Goal: Complete application form

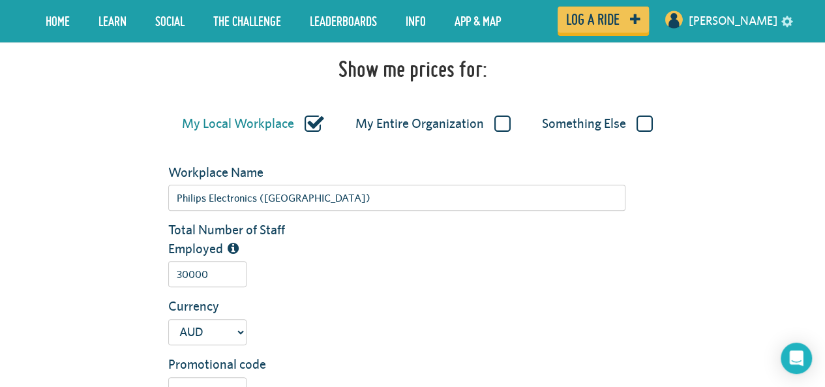
scroll to position [295, 0]
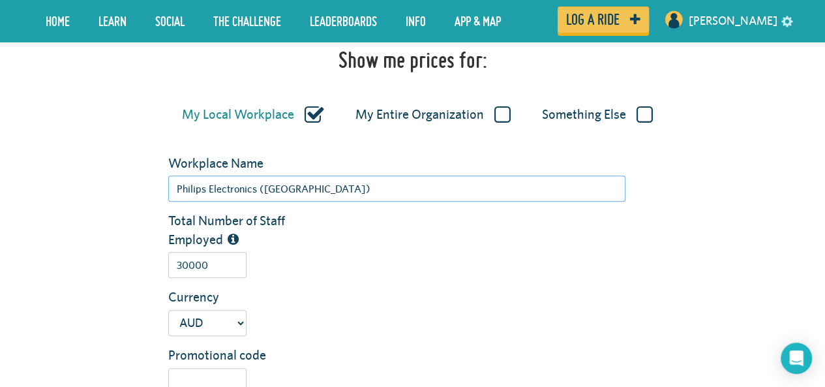
click at [338, 184] on input "Philips Electronics ([GEOGRAPHIC_DATA])" at bounding box center [396, 188] width 457 height 26
drag, startPoint x: 254, startPoint y: 186, endPoint x: 48, endPoint y: 169, distance: 206.2
click at [48, 169] on div "Workplace Name Philips Electronics ([GEOGRAPHIC_DATA])" at bounding box center [412, 183] width 763 height 58
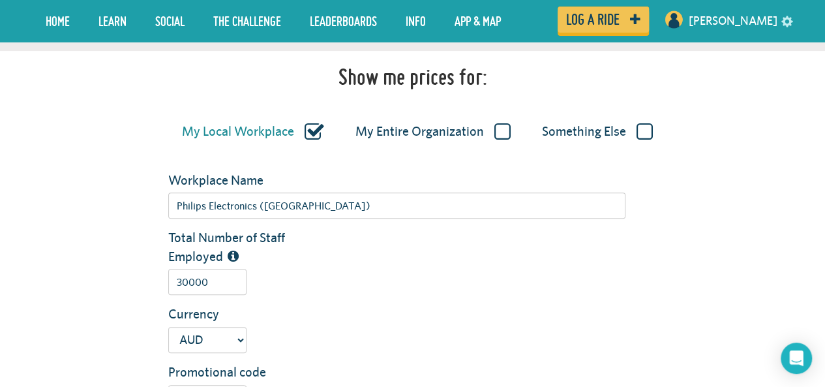
click at [502, 129] on label "My Entire Organization" at bounding box center [433, 131] width 155 height 17
click at [0, 0] on input "My Entire Organization" at bounding box center [0, 0] width 0 height 0
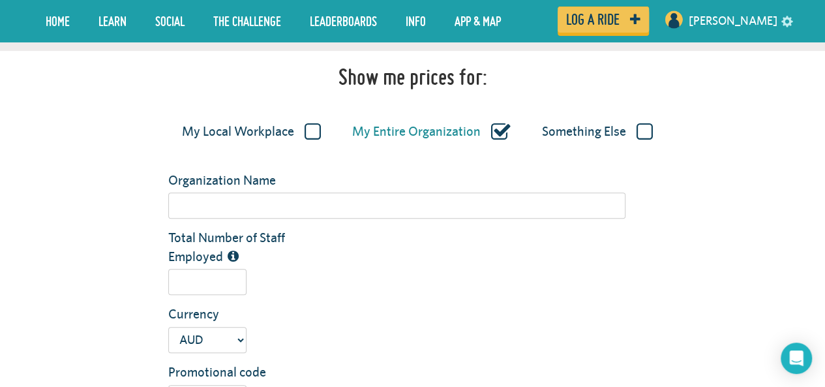
click at [319, 127] on label "My Local Workplace" at bounding box center [251, 131] width 139 height 17
click at [0, 0] on input "My Local Workplace" at bounding box center [0, 0] width 0 height 0
type input "Philips Electronics ([GEOGRAPHIC_DATA])"
type input "30000"
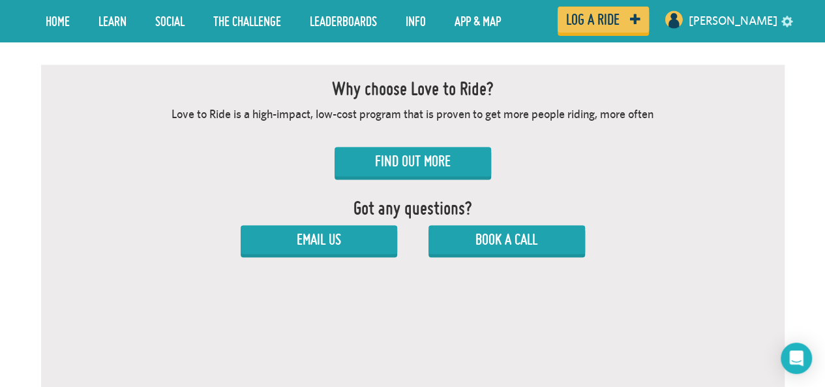
scroll to position [870, 0]
